Goal: Information Seeking & Learning: Learn about a topic

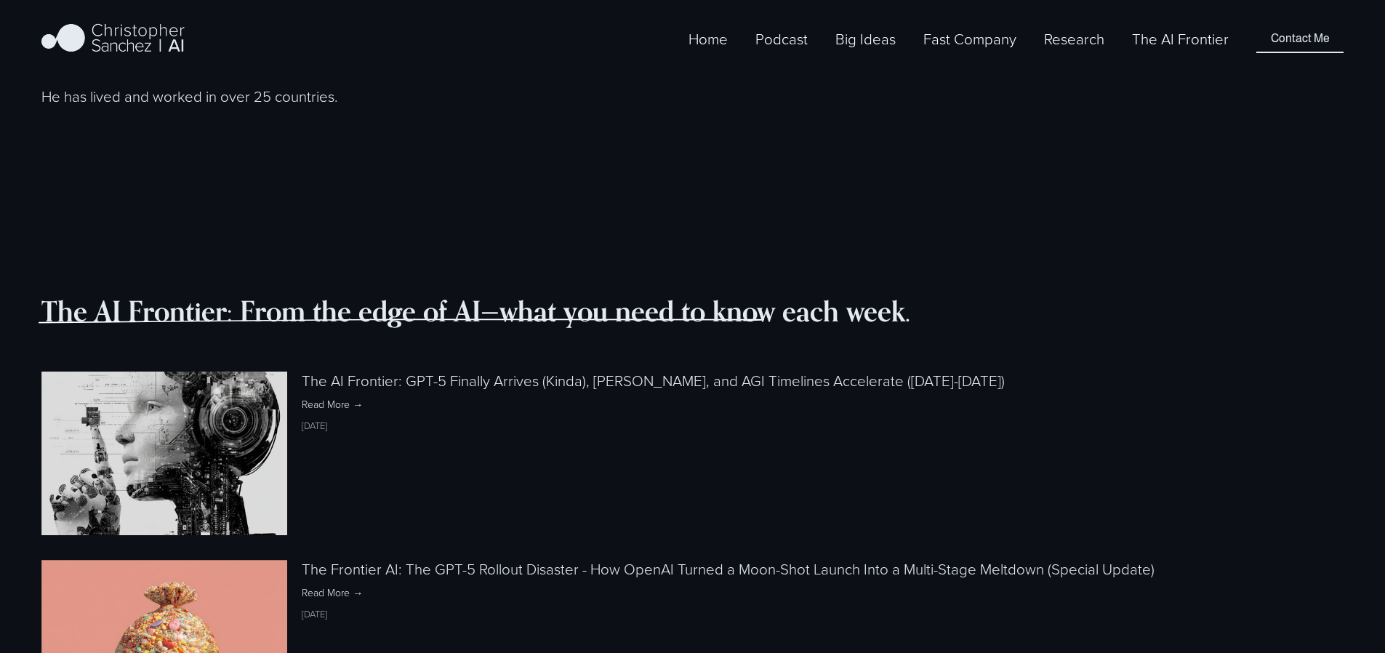
scroll to position [1289, 0]
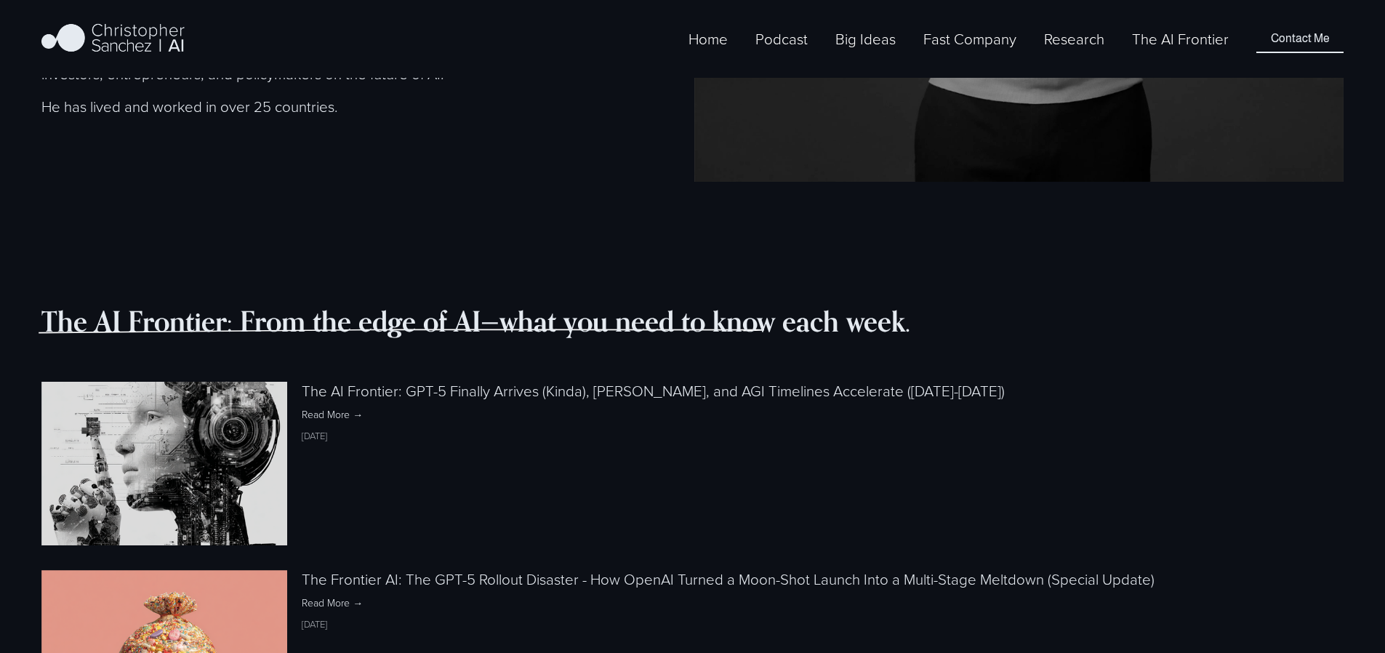
click at [534, 380] on link "The AI Frontier: GPT-5 Finally Arrives (Kinda), Claude Beats Hackers, and AGI T…" at bounding box center [653, 390] width 703 height 20
